Goal: Information Seeking & Learning: Learn about a topic

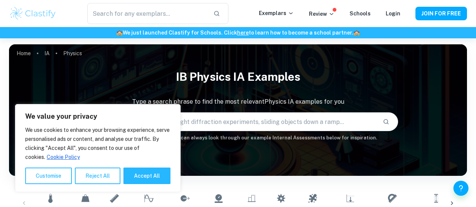
scroll to position [146, 0]
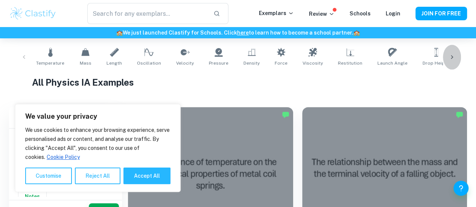
click at [453, 56] on icon at bounding box center [452, 57] width 8 height 8
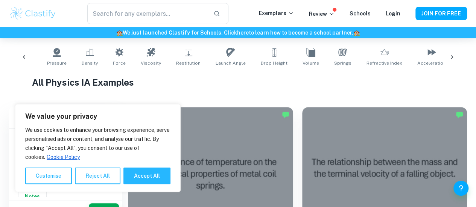
scroll to position [0, 299]
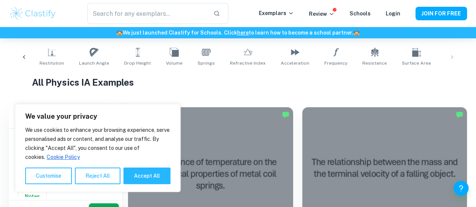
click at [24, 58] on icon at bounding box center [24, 57] width 8 height 8
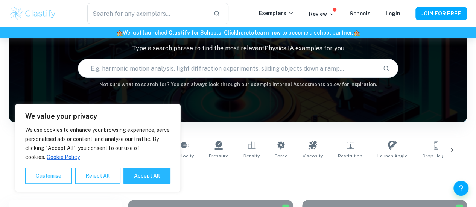
scroll to position [51, 0]
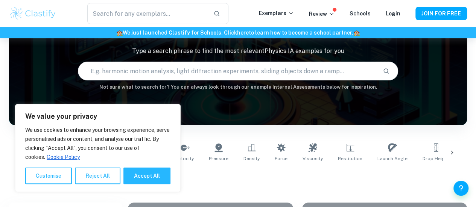
click at [153, 167] on div "We use cookies to enhance your browsing experience, serve personalised ads or c…" at bounding box center [97, 155] width 145 height 59
click at [156, 175] on button "Accept All" at bounding box center [146, 176] width 47 height 17
checkbox input "true"
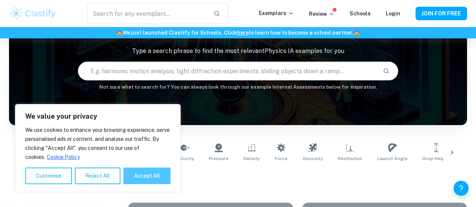
checkbox input "true"
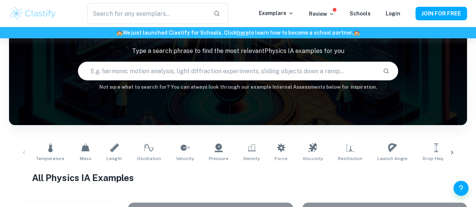
click at [160, 68] on input "text" at bounding box center [227, 71] width 299 height 21
type input "aerodynamics"
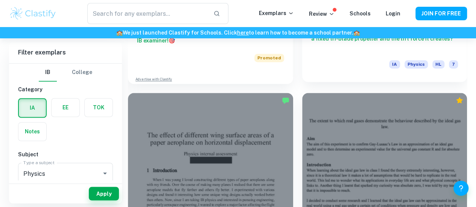
scroll to position [563, 0]
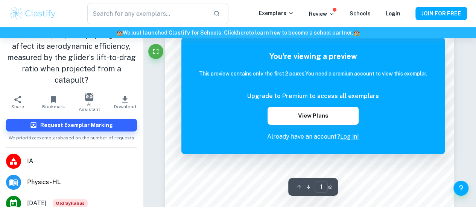
scroll to position [157, 0]
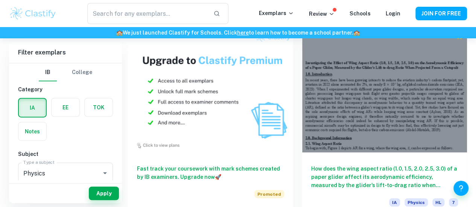
scroll to position [849, 0]
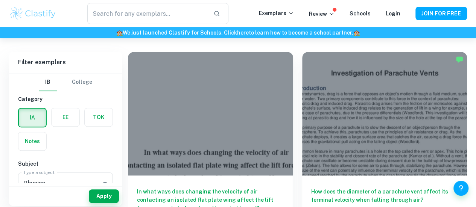
scroll to position [211, 0]
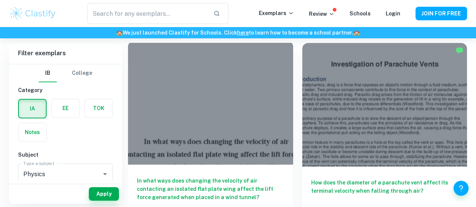
drag, startPoint x: 213, startPoint y: 154, endPoint x: 176, endPoint y: 132, distance: 43.0
click at [176, 165] on div "In what ways does changing the velocity of air contacting an isolated flat plat…" at bounding box center [210, 199] width 165 height 68
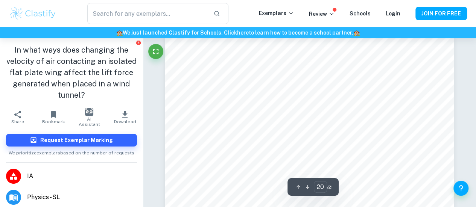
scroll to position [6387, 0]
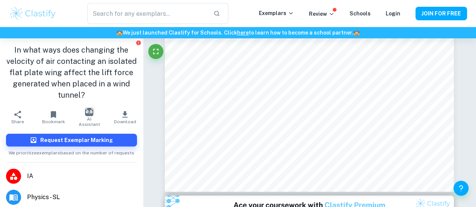
type input "1"
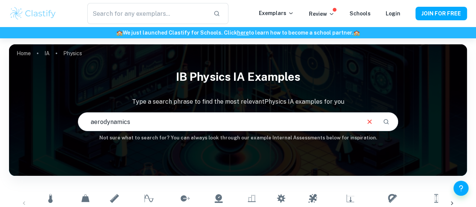
scroll to position [71, 0]
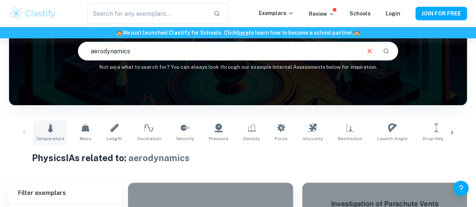
click at [51, 132] on icon at bounding box center [50, 127] width 9 height 9
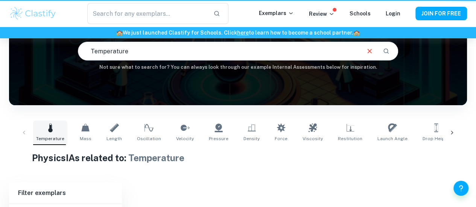
type input "Temperature"
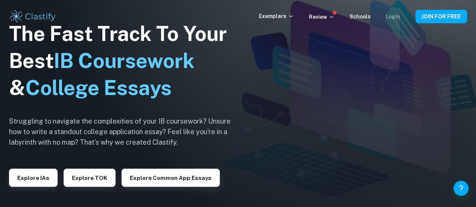
click at [392, 19] on link "Login" at bounding box center [393, 17] width 15 height 6
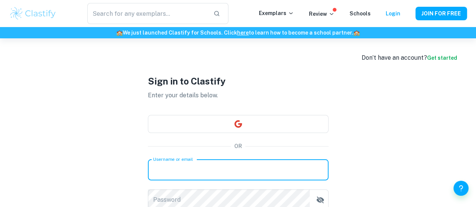
click at [218, 173] on input "Username or email" at bounding box center [238, 170] width 181 height 21
paste input "[EMAIL_ADDRESS][DOMAIN_NAME]"
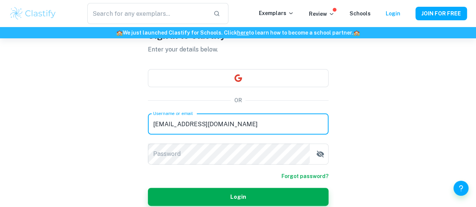
scroll to position [50, 0]
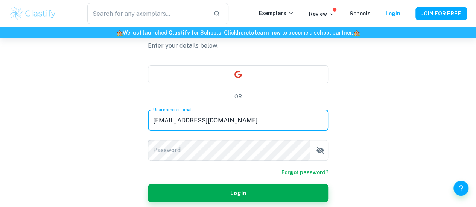
type input "[EMAIL_ADDRESS][DOMAIN_NAME]"
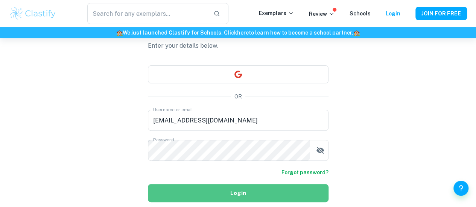
click at [206, 198] on button "Login" at bounding box center [238, 193] width 181 height 18
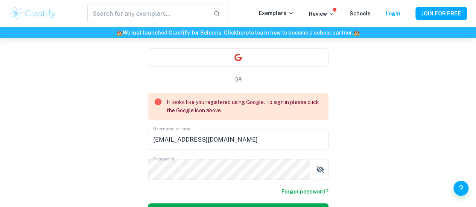
scroll to position [67, 0]
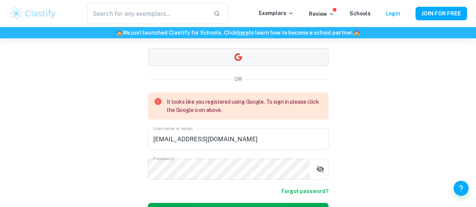
click at [238, 62] on button "button" at bounding box center [238, 57] width 181 height 18
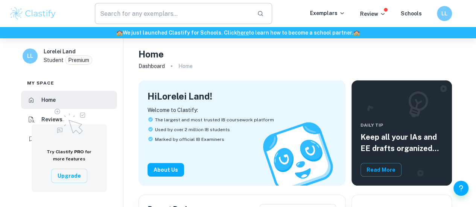
click at [216, 19] on input "text" at bounding box center [173, 13] width 156 height 21
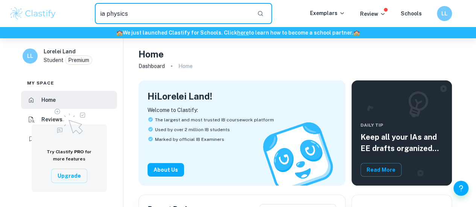
type input "ia physics"
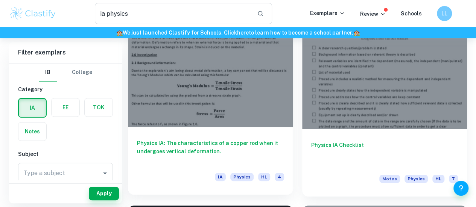
scroll to position [77, 0]
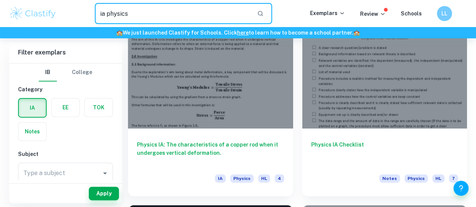
drag, startPoint x: 147, startPoint y: 12, endPoint x: 89, endPoint y: 9, distance: 58.0
click at [89, 9] on div "ia physics ​" at bounding box center [183, 13] width 253 height 21
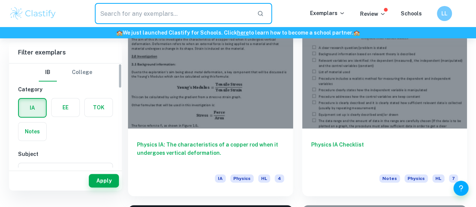
scroll to position [0, 0]
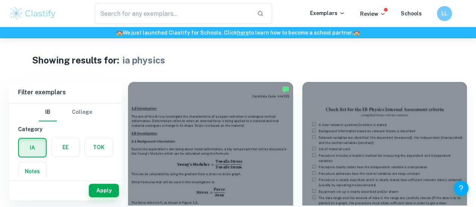
click at [29, 9] on img at bounding box center [33, 13] width 48 height 15
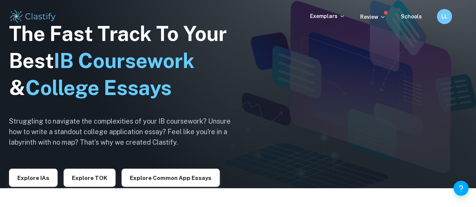
scroll to position [18, 0]
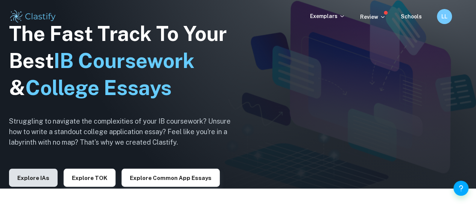
click at [48, 175] on button "Explore IAs" at bounding box center [33, 178] width 49 height 18
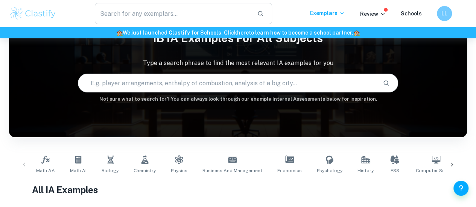
scroll to position [68, 0]
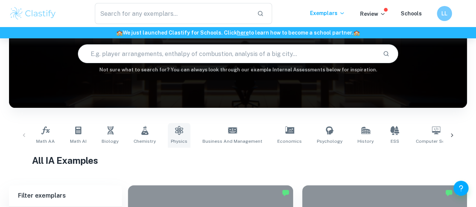
click at [169, 136] on link "Physics" at bounding box center [179, 135] width 23 height 25
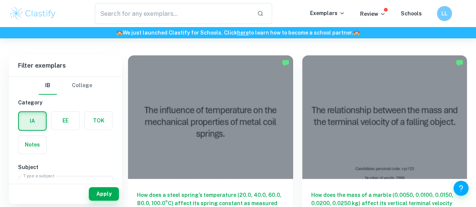
scroll to position [218, 0]
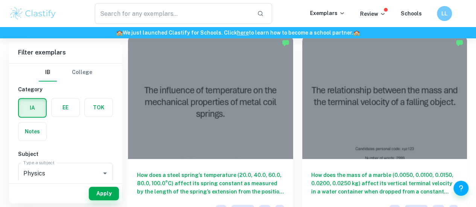
click at [169, 171] on h6 "How does a steel spring’s temperature (20.0, 40.0, 60.0, 80.0, 100.0°C) affect …" at bounding box center [210, 183] width 147 height 25
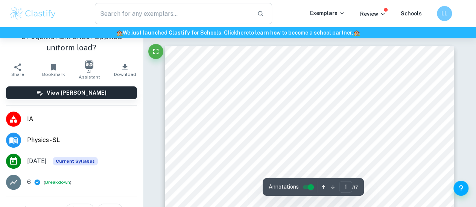
scroll to position [78, 0]
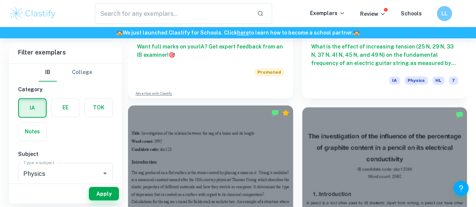
scroll to position [548, 0]
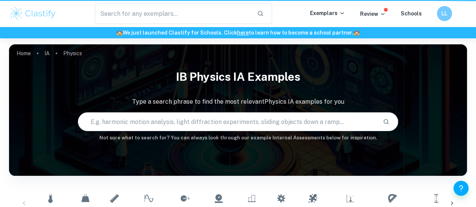
scroll to position [548, 0]
